Goal: Task Accomplishment & Management: Use online tool/utility

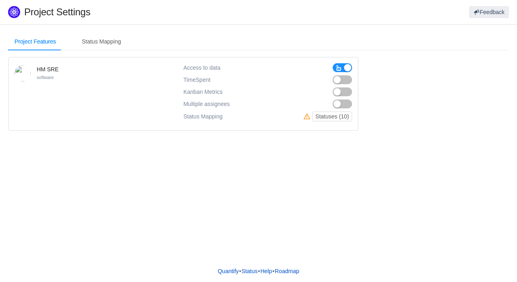
click at [338, 81] on button "button" at bounding box center [342, 79] width 19 height 9
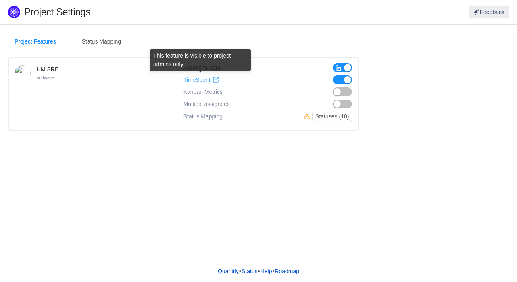
click at [215, 79] on span at bounding box center [215, 80] width 6 height 6
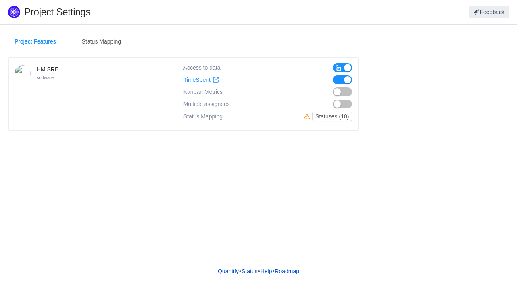
click at [338, 92] on button "button" at bounding box center [342, 91] width 19 height 9
click at [339, 105] on button "button" at bounding box center [342, 104] width 19 height 9
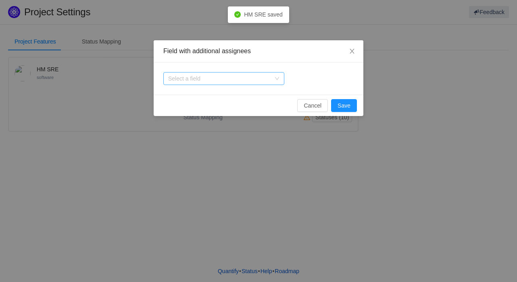
click at [282, 79] on div "Select a field" at bounding box center [223, 78] width 121 height 13
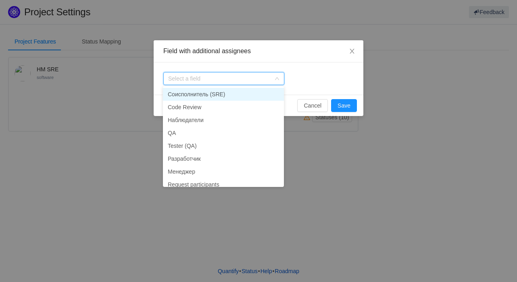
click at [214, 95] on li "Соисполнитель (SRE)" at bounding box center [223, 94] width 121 height 13
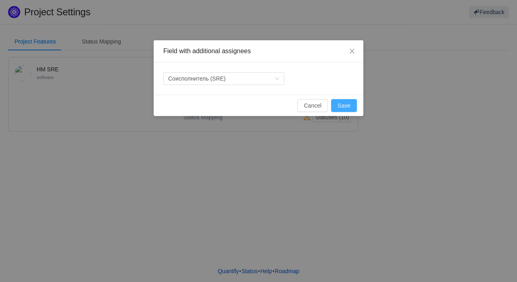
click at [344, 105] on button "Save" at bounding box center [344, 105] width 26 height 13
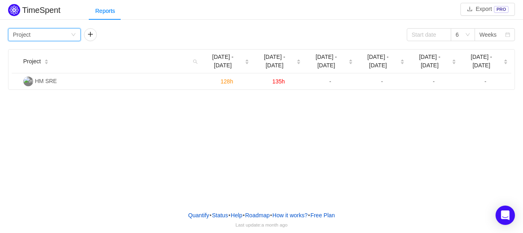
click at [69, 34] on div "Group by Project" at bounding box center [42, 35] width 58 height 12
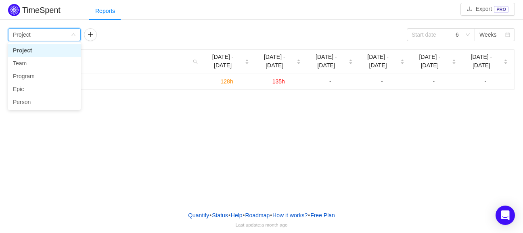
click at [69, 34] on div "Group by Project" at bounding box center [42, 35] width 58 height 12
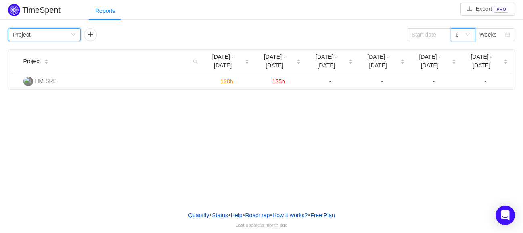
click at [471, 32] on div "6" at bounding box center [462, 34] width 24 height 13
click at [459, 53] on li "3" at bounding box center [462, 50] width 24 height 13
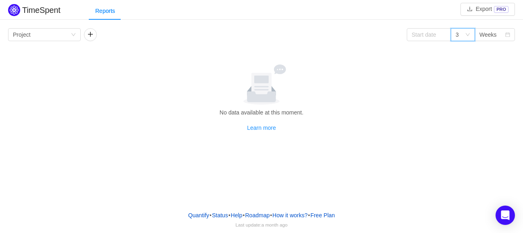
click at [468, 33] on icon "icon: down" at bounding box center [467, 34] width 5 height 5
click at [457, 64] on li "6" at bounding box center [462, 63] width 24 height 13
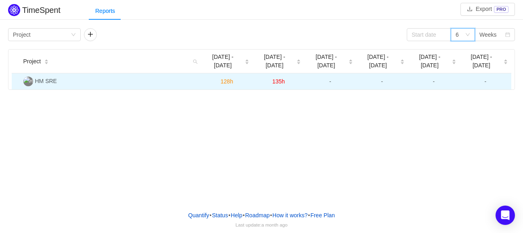
click at [279, 78] on span "135h" at bounding box center [278, 81] width 12 height 6
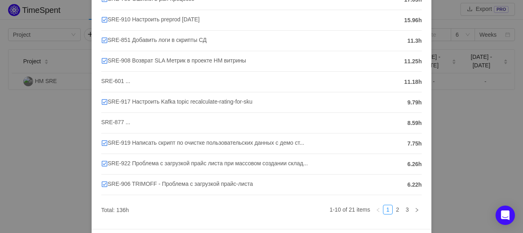
scroll to position [134, 0]
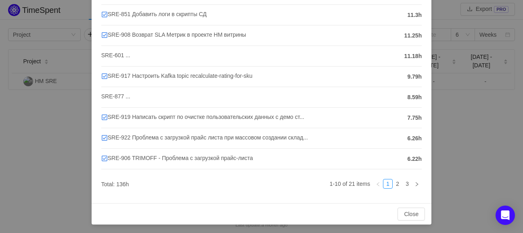
click at [473, 159] on div "HM SRE [DATE] - [DATE] Task SRE-780 Ошибки в рап-процессе 17.03h SRE-910 Настро…" at bounding box center [261, 116] width 523 height 233
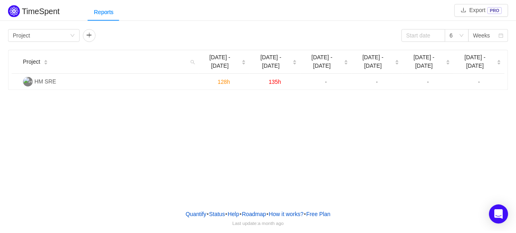
scroll to position [94, 0]
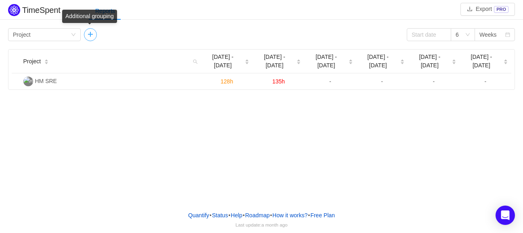
click at [89, 39] on button "button" at bounding box center [90, 34] width 13 height 13
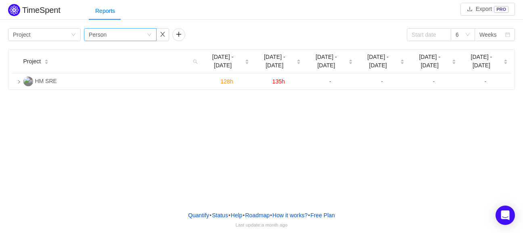
click at [148, 35] on icon "icon: down" at bounding box center [149, 34] width 5 height 5
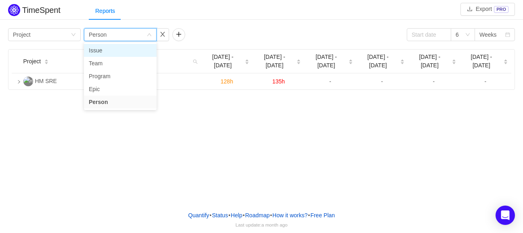
click at [124, 54] on li "Issue" at bounding box center [120, 50] width 73 height 13
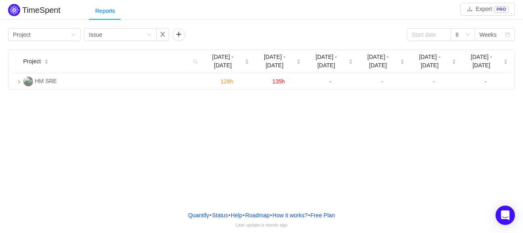
click at [189, 118] on div "TimeSpent Export PRO Reports Group by Project Group by Issue 6 Weeks Project Au…" at bounding box center [261, 102] width 523 height 204
click at [175, 34] on button "button" at bounding box center [178, 34] width 13 height 13
click at [240, 33] on div "Group by" at bounding box center [208, 34] width 73 height 13
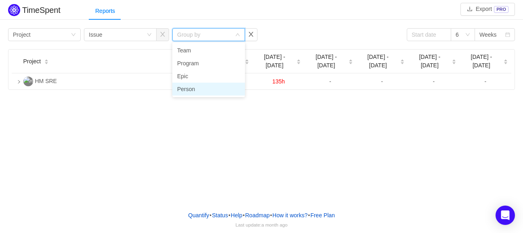
click at [203, 92] on li "Person" at bounding box center [208, 89] width 73 height 13
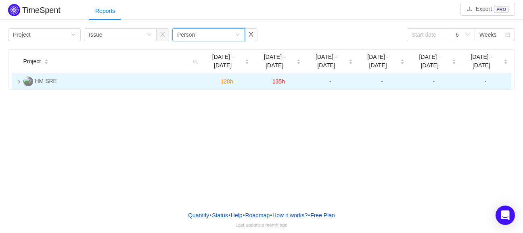
click at [18, 76] on td at bounding box center [16, 81] width 8 height 16
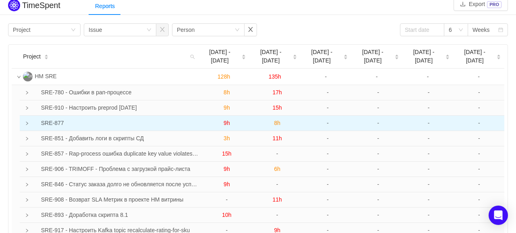
scroll to position [0, 0]
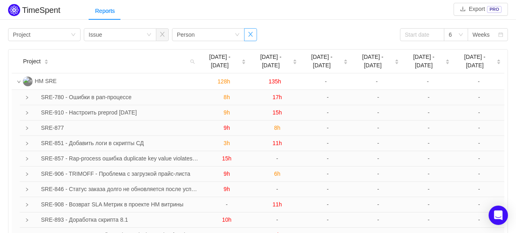
click at [253, 33] on button "button" at bounding box center [250, 34] width 13 height 13
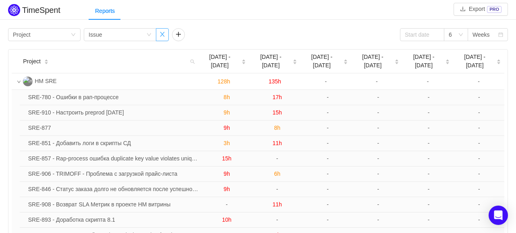
click at [164, 35] on button "button" at bounding box center [162, 34] width 13 height 13
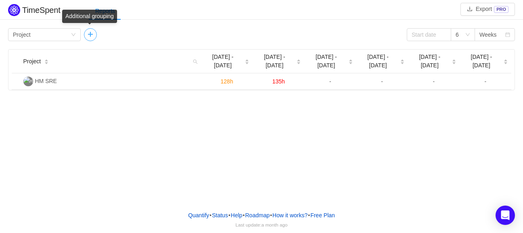
click at [93, 33] on button "button" at bounding box center [90, 34] width 13 height 13
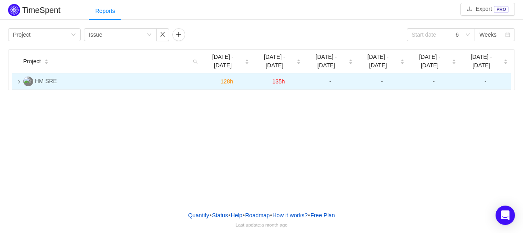
click at [16, 73] on td at bounding box center [16, 81] width 8 height 17
click at [17, 76] on td at bounding box center [16, 81] width 8 height 16
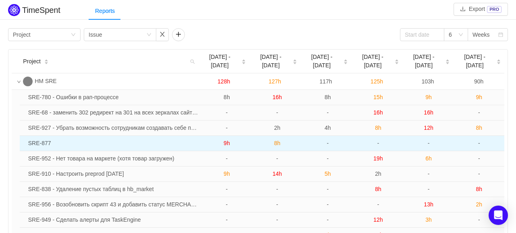
scroll to position [56, 0]
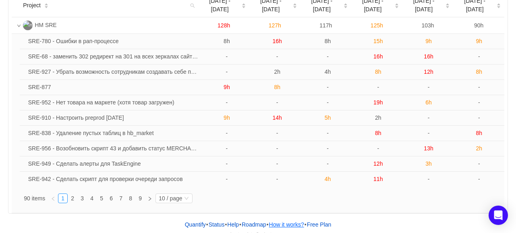
click at [292, 219] on button "How it works?" at bounding box center [287, 225] width 36 height 12
